Goal: Check status

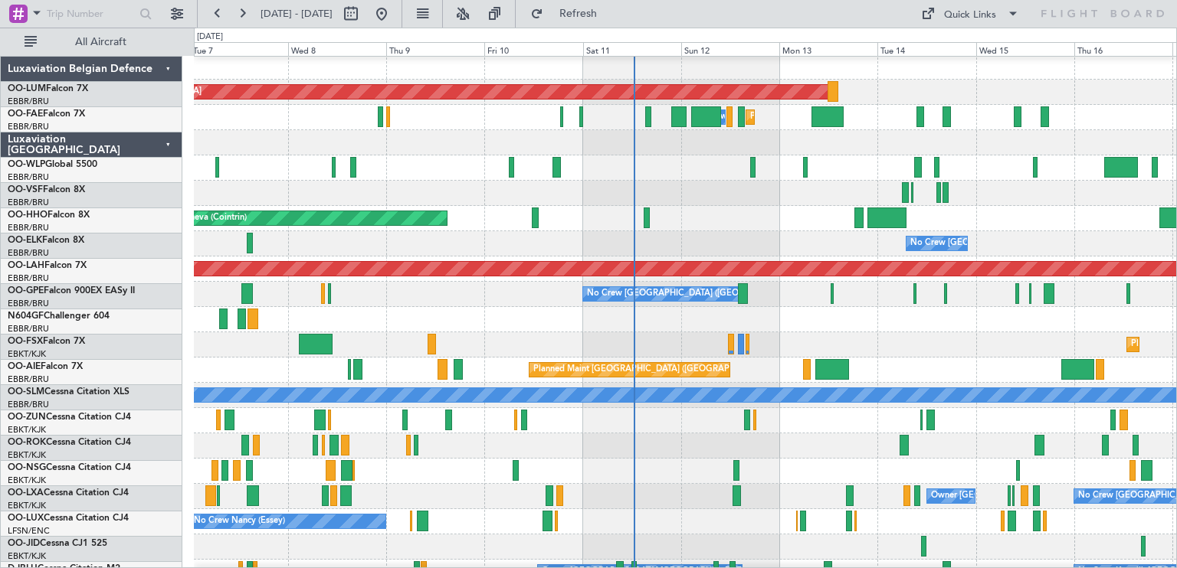
scroll to position [18, 0]
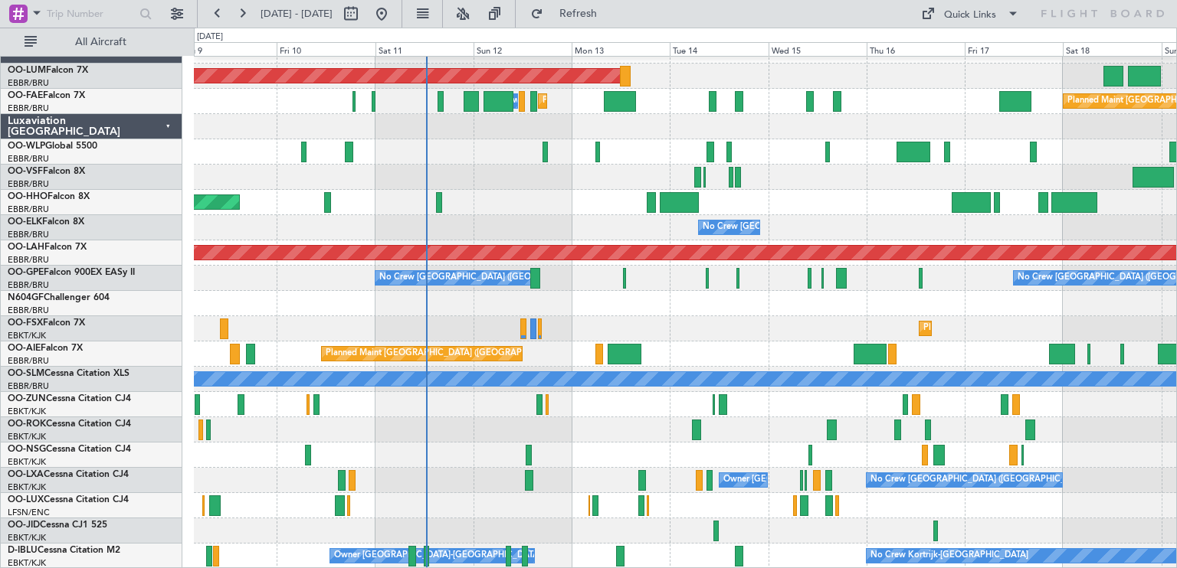
click at [646, 291] on div at bounding box center [685, 303] width 982 height 25
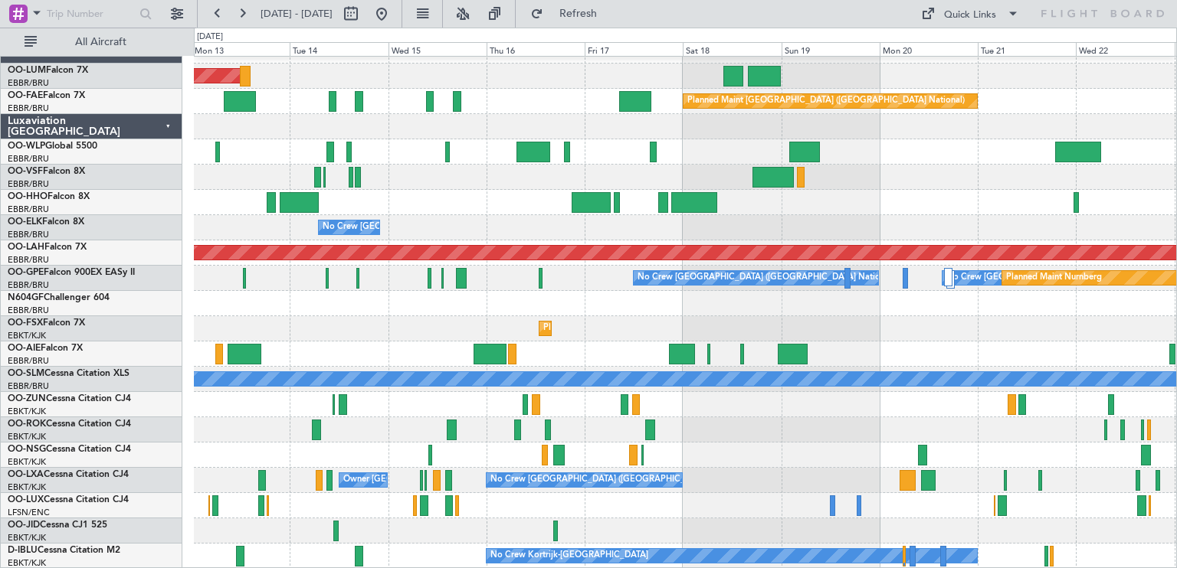
click at [591, 367] on div "AOG Maint [GEOGRAPHIC_DATA] Planned Maint [GEOGRAPHIC_DATA] ([GEOGRAPHIC_DATA])…" at bounding box center [685, 303] width 982 height 531
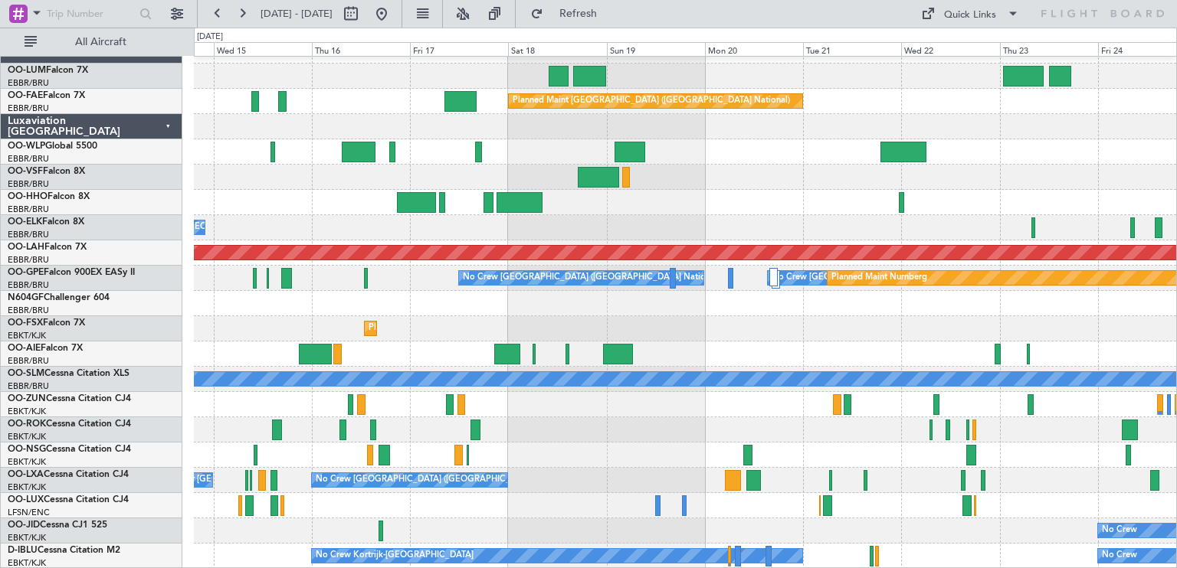
click at [624, 304] on div "Owner Melsbroek Air Base Planned Maint [GEOGRAPHIC_DATA]-[GEOGRAPHIC_DATA] AOG …" at bounding box center [685, 303] width 982 height 531
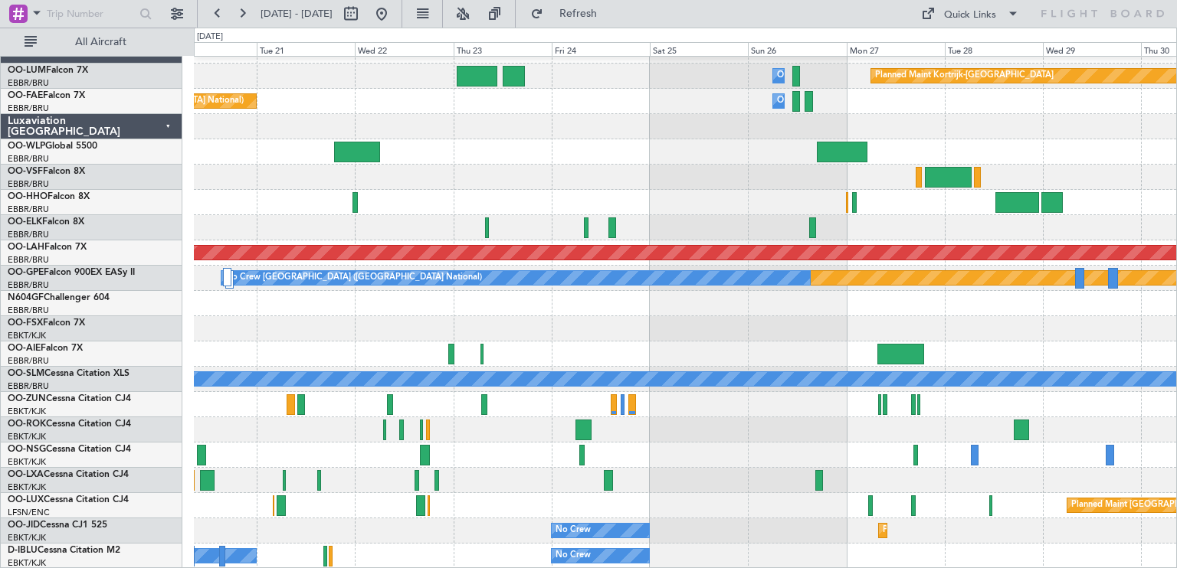
click at [524, 118] on div at bounding box center [685, 126] width 982 height 25
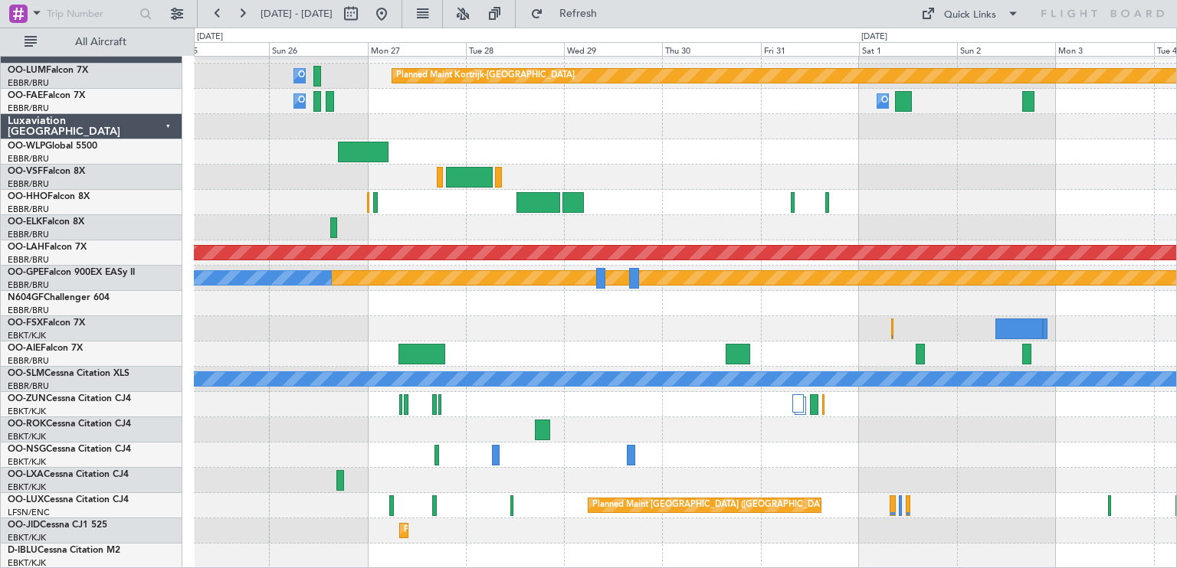
click at [447, 119] on div "Planned Maint Kortrijk-[GEOGRAPHIC_DATA] Owner [GEOGRAPHIC_DATA] Owner [GEOGRAP…" at bounding box center [685, 303] width 982 height 531
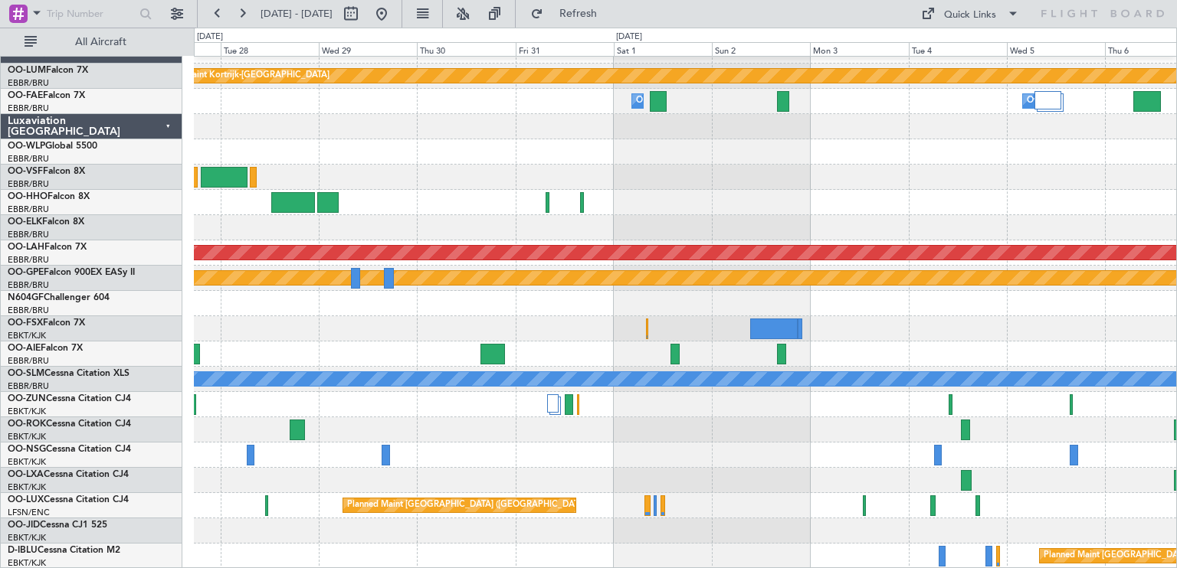
click at [534, 132] on div "Planned Maint Kortrijk-[GEOGRAPHIC_DATA] Owner [GEOGRAPHIC_DATA] Owner [GEOGRAP…" at bounding box center [685, 303] width 982 height 531
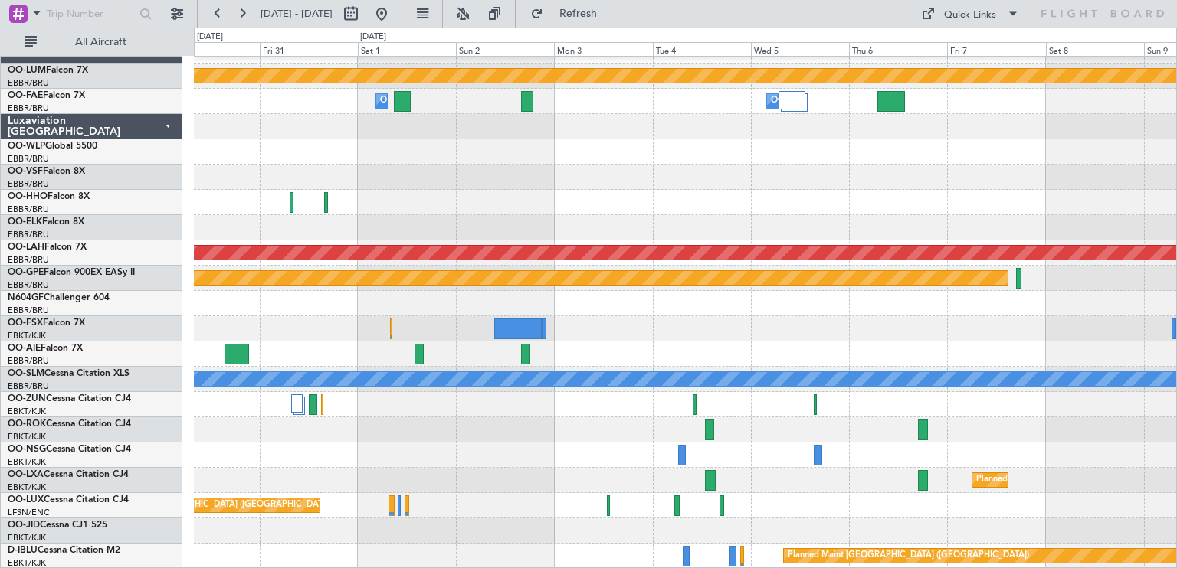
click at [499, 171] on div "Planned Maint Kortrijk-[GEOGRAPHIC_DATA] Owner [GEOGRAPHIC_DATA] Owner [GEOGRAP…" at bounding box center [685, 303] width 982 height 531
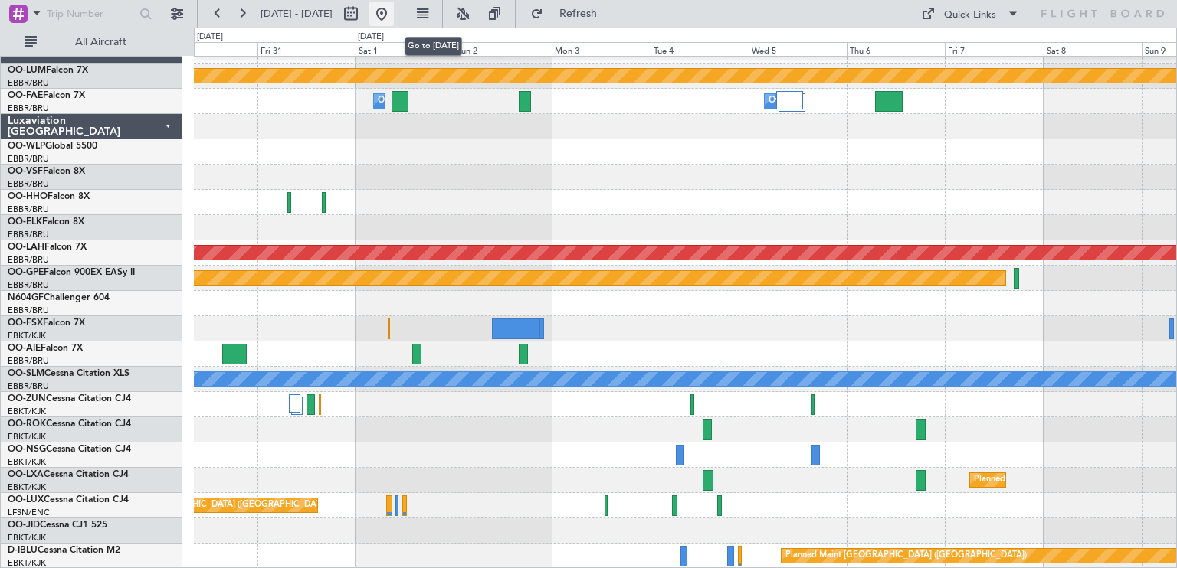
click at [394, 7] on button at bounding box center [381, 14] width 25 height 25
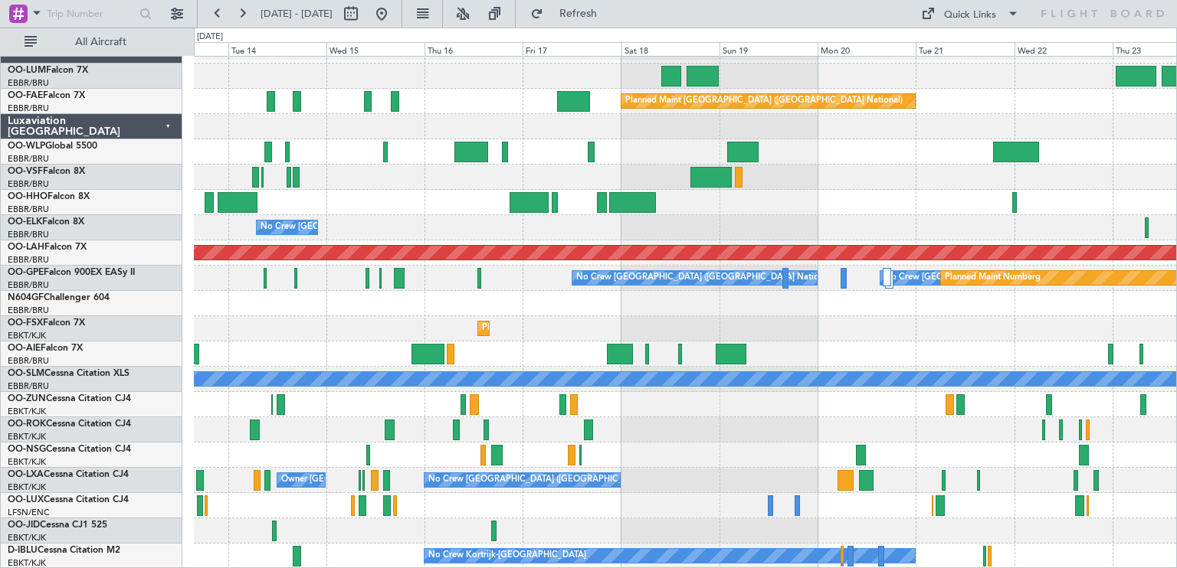
click at [0, 268] on div "AOG Maint [GEOGRAPHIC_DATA] Planned Maint [GEOGRAPHIC_DATA] ([GEOGRAPHIC_DATA])…" at bounding box center [588, 298] width 1177 height 541
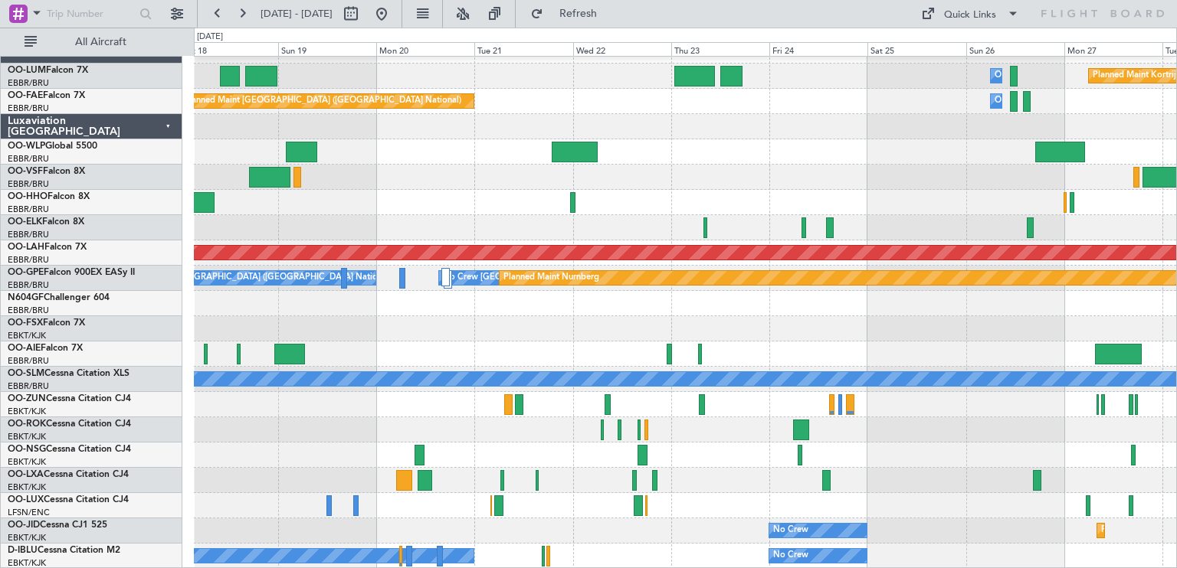
click at [427, 184] on div "Owner Melsbroek Air Base Planned Maint [GEOGRAPHIC_DATA]-[GEOGRAPHIC_DATA] Plan…" at bounding box center [685, 303] width 982 height 531
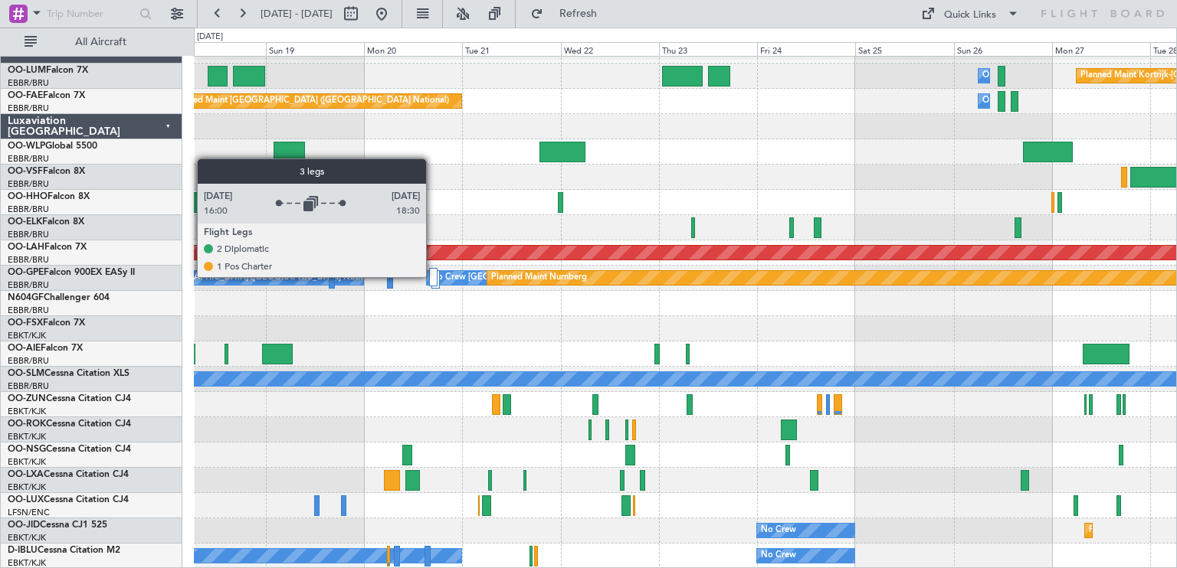
click at [433, 277] on div at bounding box center [433, 277] width 8 height 18
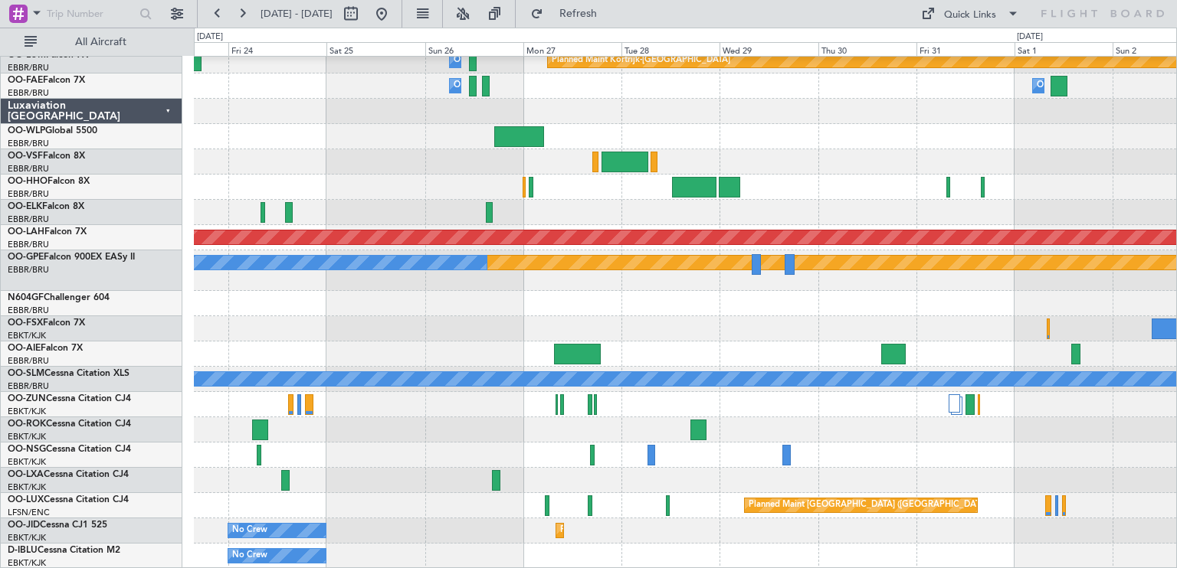
scroll to position [34, 0]
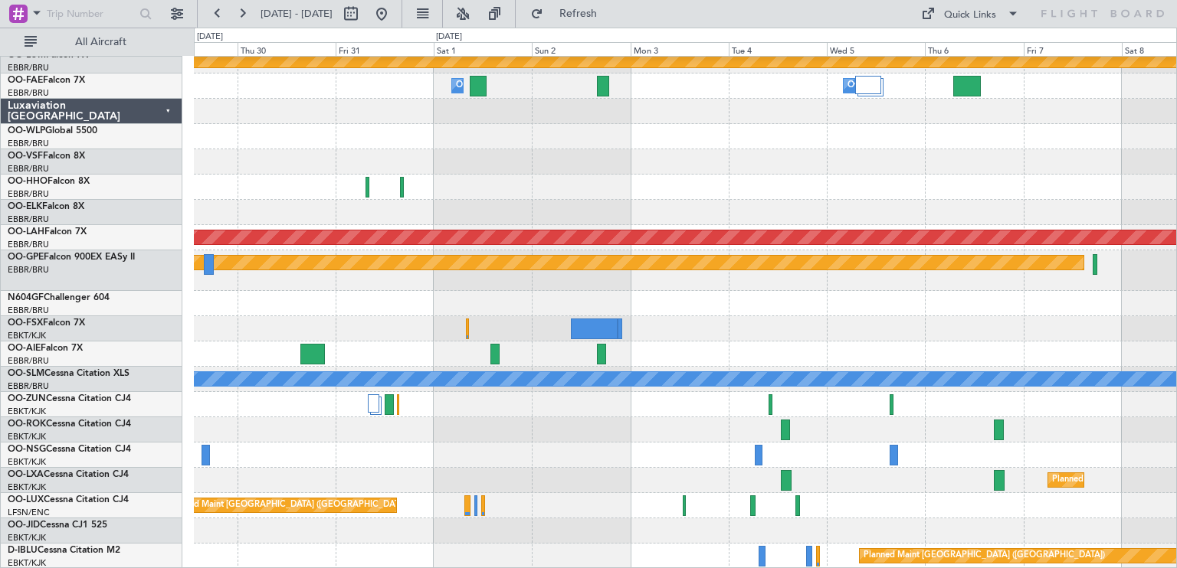
click at [222, 218] on div "Planned Maint Kortrijk-[GEOGRAPHIC_DATA] Owner [GEOGRAPHIC_DATA] Owner [GEOGRAP…" at bounding box center [685, 296] width 982 height 546
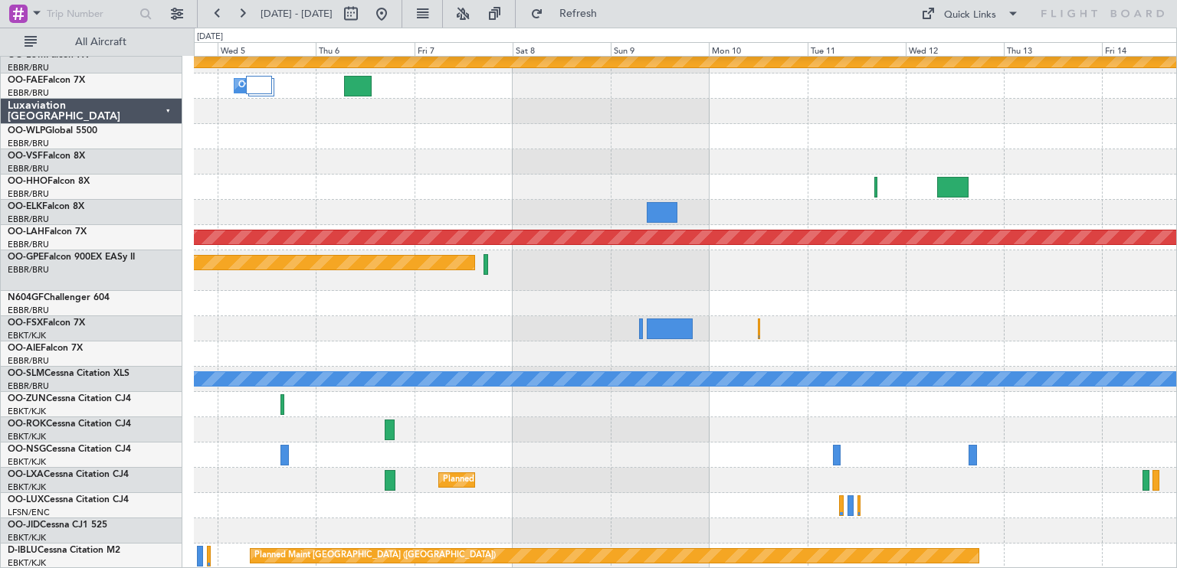
click at [61, 174] on div "Planned Maint Kortrijk-[GEOGRAPHIC_DATA] Owner [GEOGRAPHIC_DATA] Planned [GEOGR…" at bounding box center [588, 298] width 1177 height 541
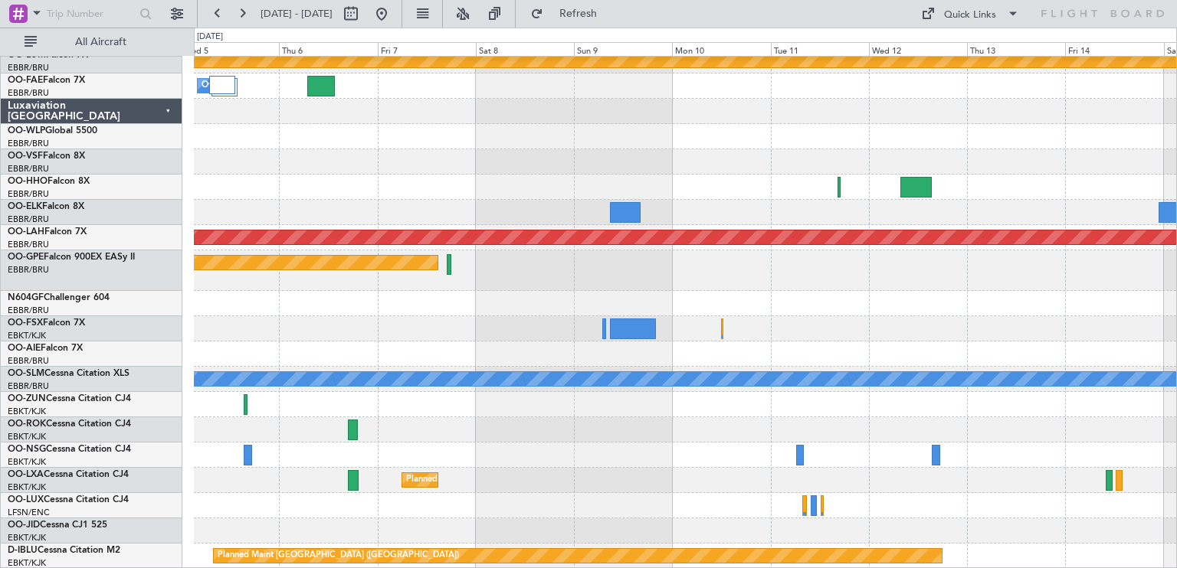
drag, startPoint x: 665, startPoint y: 296, endPoint x: 422, endPoint y: 248, distance: 247.6
click at [373, 133] on div at bounding box center [685, 136] width 982 height 25
